Goal: Entertainment & Leisure: Consume media (video, audio)

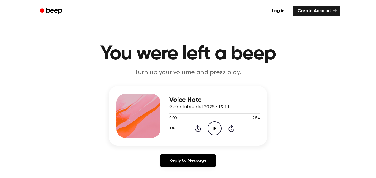
click at [215, 131] on icon "Play Audio" at bounding box center [214, 128] width 14 height 14
click at [215, 127] on icon at bounding box center [214, 129] width 2 height 4
